Goal: Check status

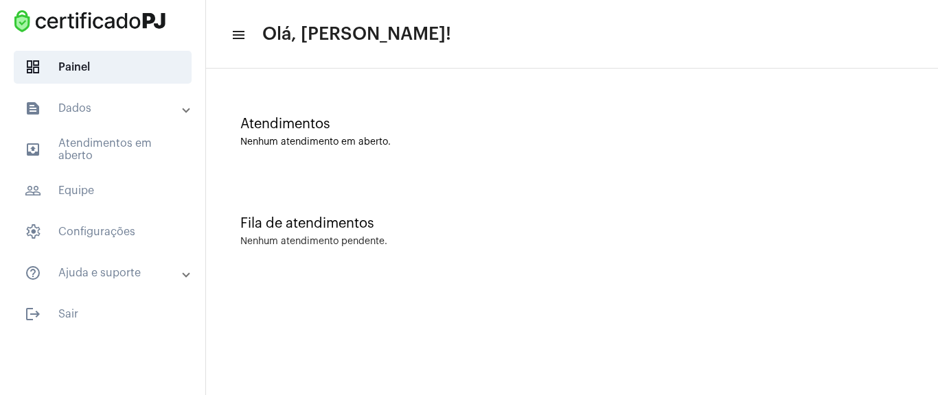
click at [122, 130] on mat-accordion "text_snippet_outlined Dados text_snippet_outlined Relatórios history_outlined H…" at bounding box center [102, 191] width 205 height 198
click at [124, 122] on mat-expansion-panel-header "text_snippet_outlined Dados" at bounding box center [106, 108] width 197 height 33
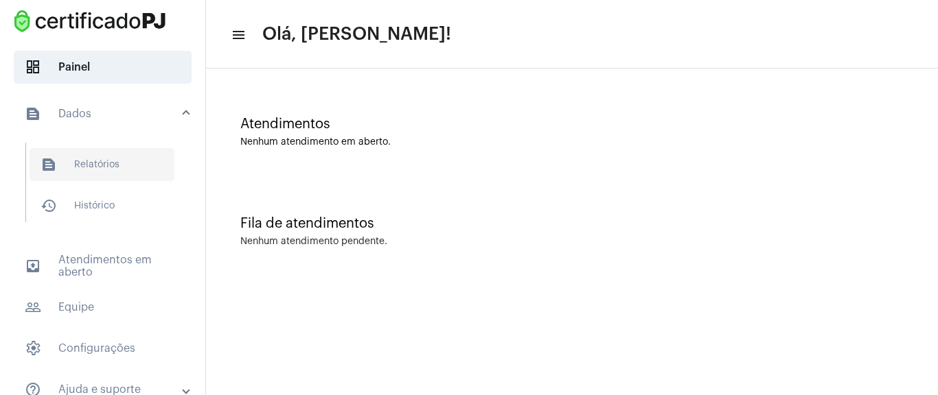
click at [140, 166] on span "text_snippet_outlined Relatórios" at bounding box center [102, 164] width 145 height 33
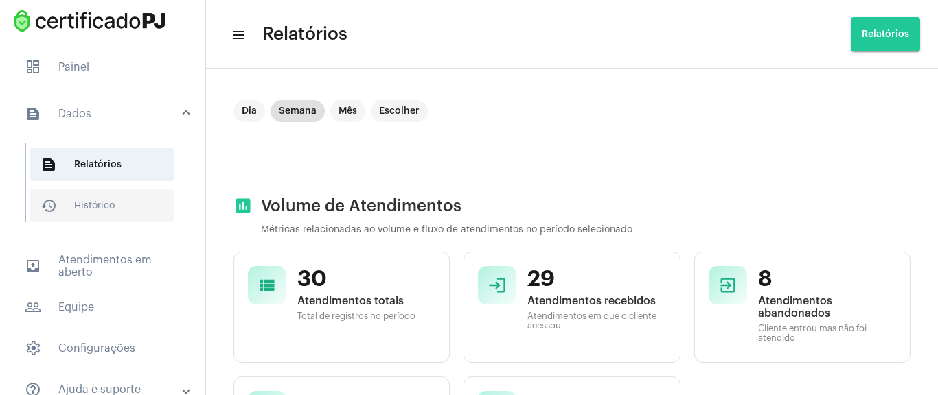
click at [106, 208] on span "history_outlined Histórico" at bounding box center [102, 205] width 145 height 33
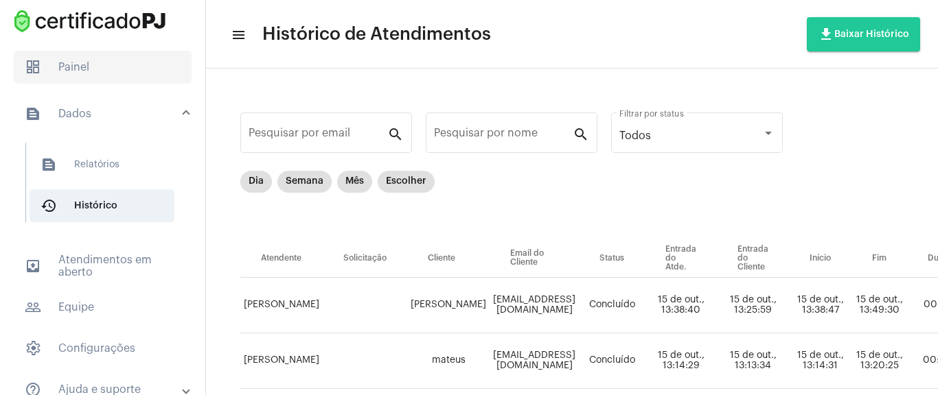
click at [102, 67] on span "dashboard Painel" at bounding box center [103, 67] width 178 height 33
